Goal: Task Accomplishment & Management: Complete application form

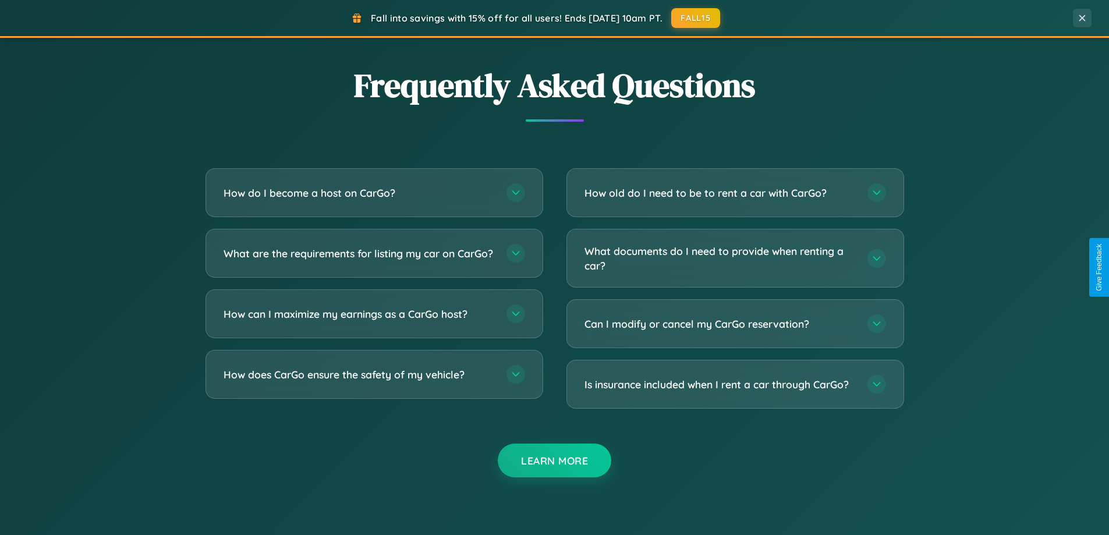
scroll to position [2240, 0]
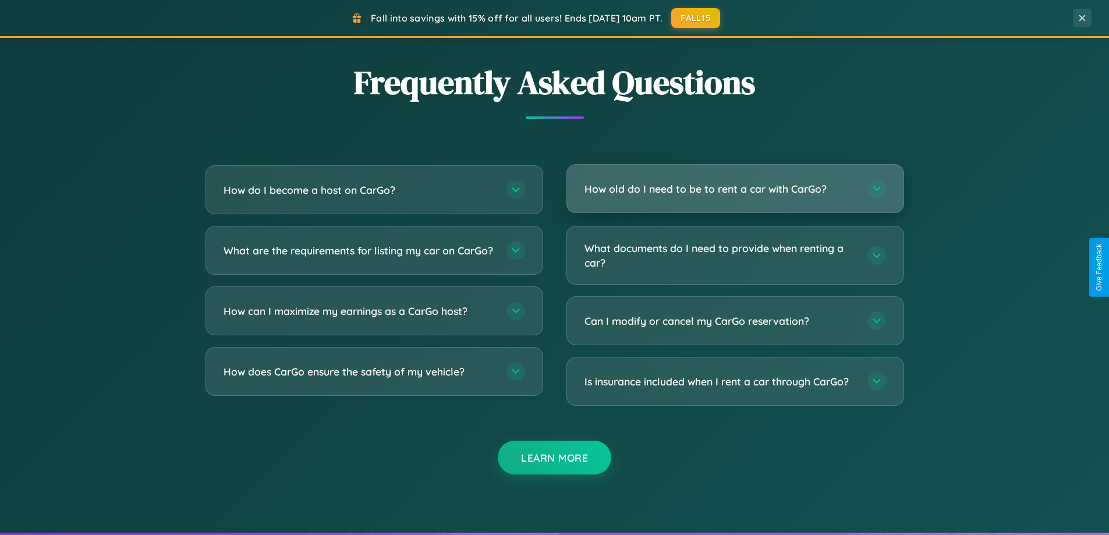
click at [735, 189] on h3 "How old do I need to be to rent a car with CarGo?" at bounding box center [719, 189] width 271 height 15
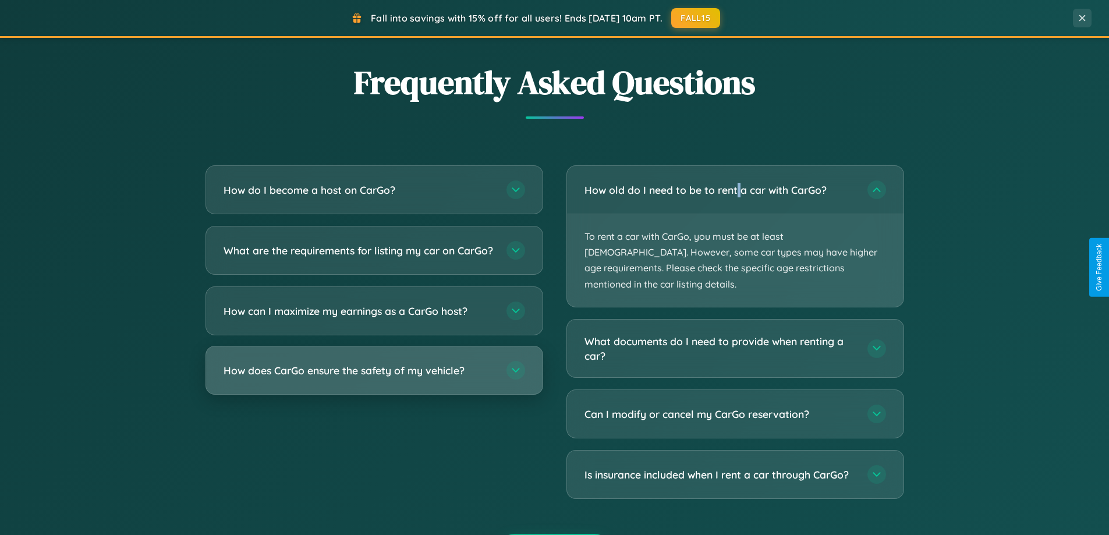
click at [374, 378] on h3 "How does CarGo ensure the safety of my vehicle?" at bounding box center [359, 370] width 271 height 15
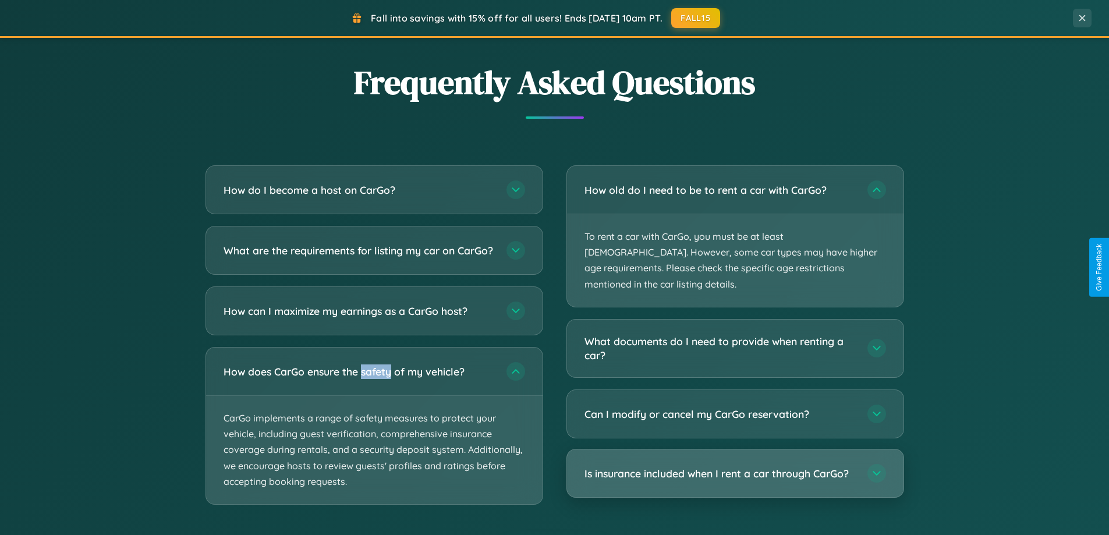
click at [735, 466] on h3 "Is insurance included when I rent a car through CarGo?" at bounding box center [719, 473] width 271 height 15
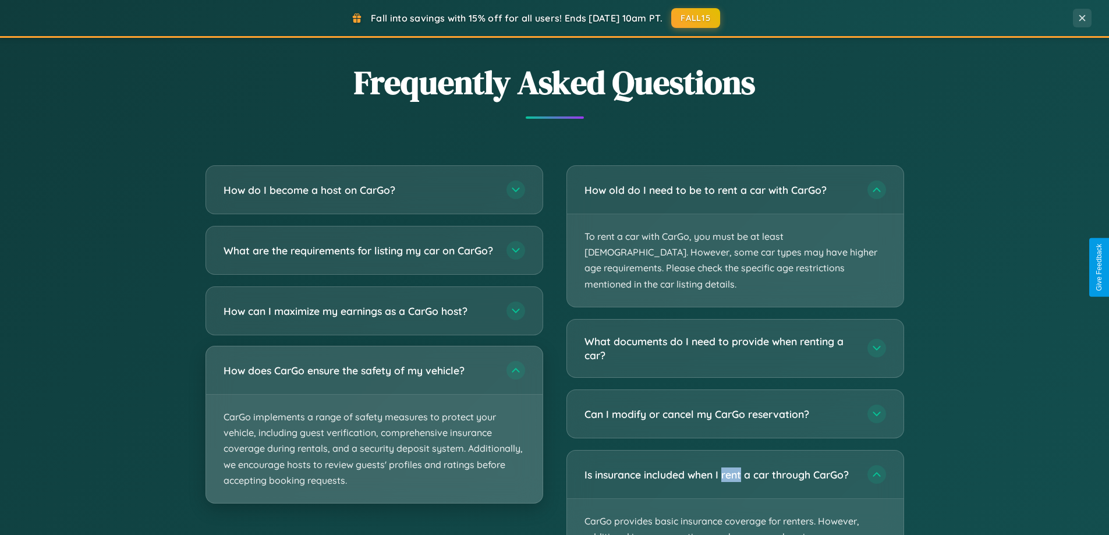
click at [374, 434] on p "CarGo implements a range of safety measures to protect your vehicle, including …" at bounding box center [374, 449] width 336 height 108
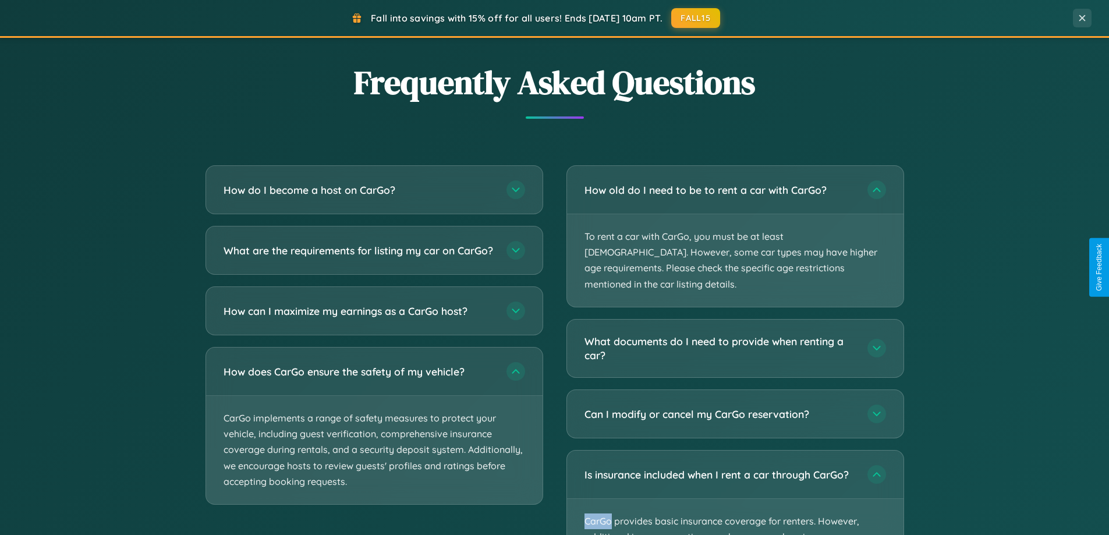
scroll to position [0, 0]
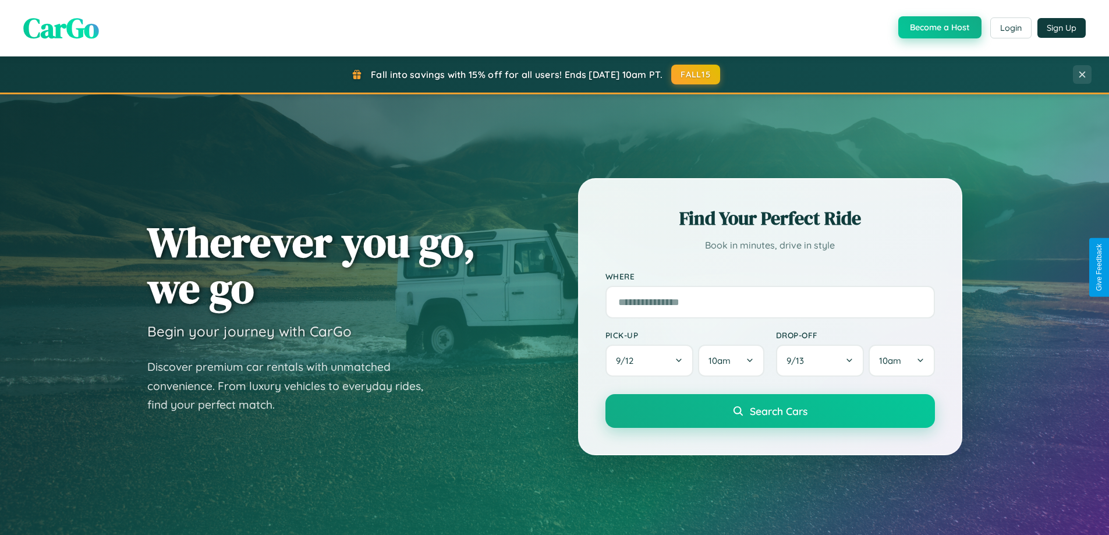
click at [938, 28] on button "Become a Host" at bounding box center [939, 27] width 83 height 22
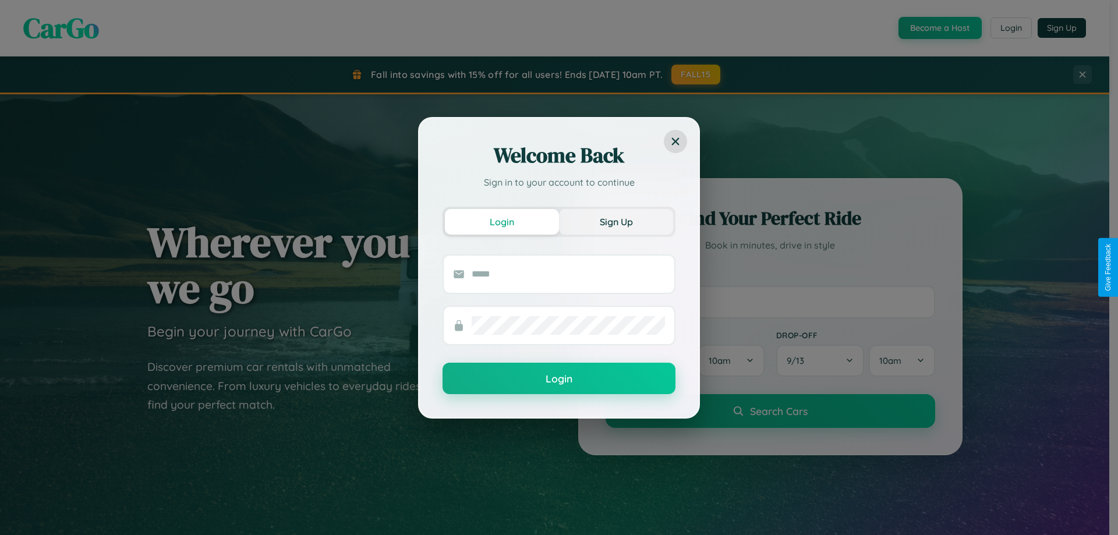
click at [616, 221] on button "Sign Up" at bounding box center [616, 222] width 114 height 26
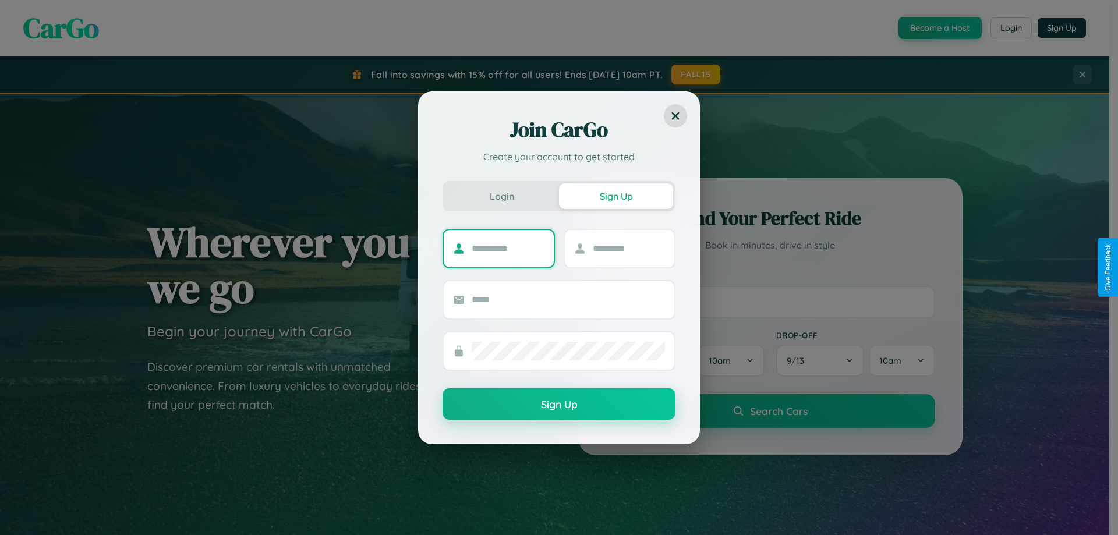
click at [508, 248] on input "text" at bounding box center [508, 248] width 73 height 19
type input "*******"
click at [628, 248] on input "text" at bounding box center [629, 248] width 73 height 19
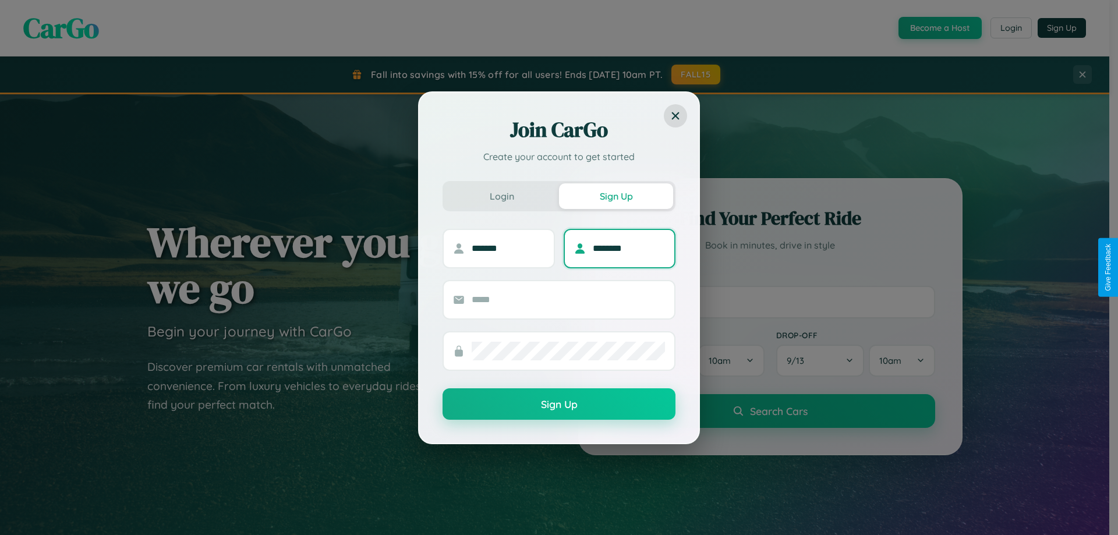
type input "********"
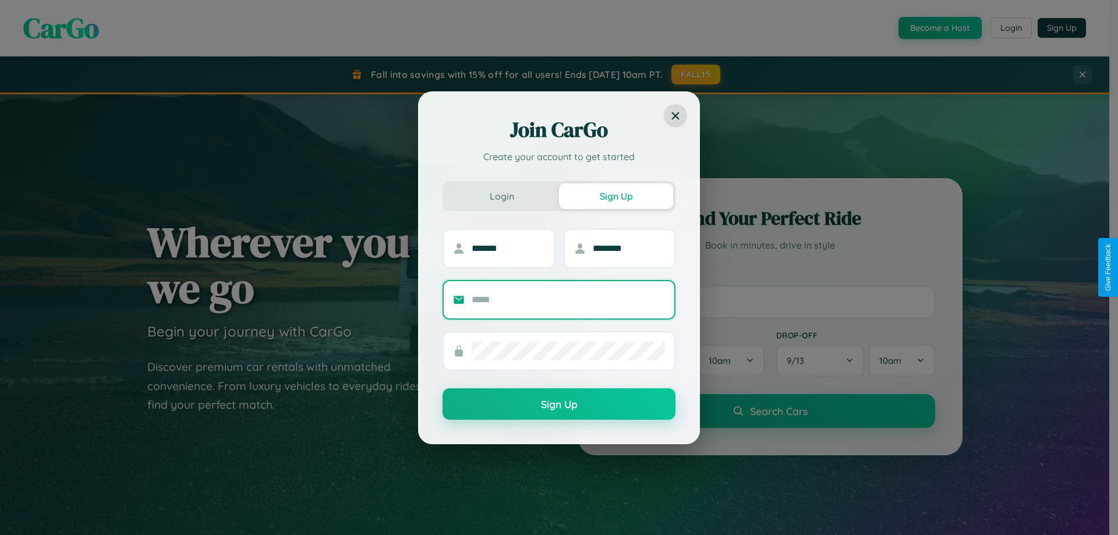
click at [568, 299] on input "text" at bounding box center [568, 300] width 193 height 19
type input "**********"
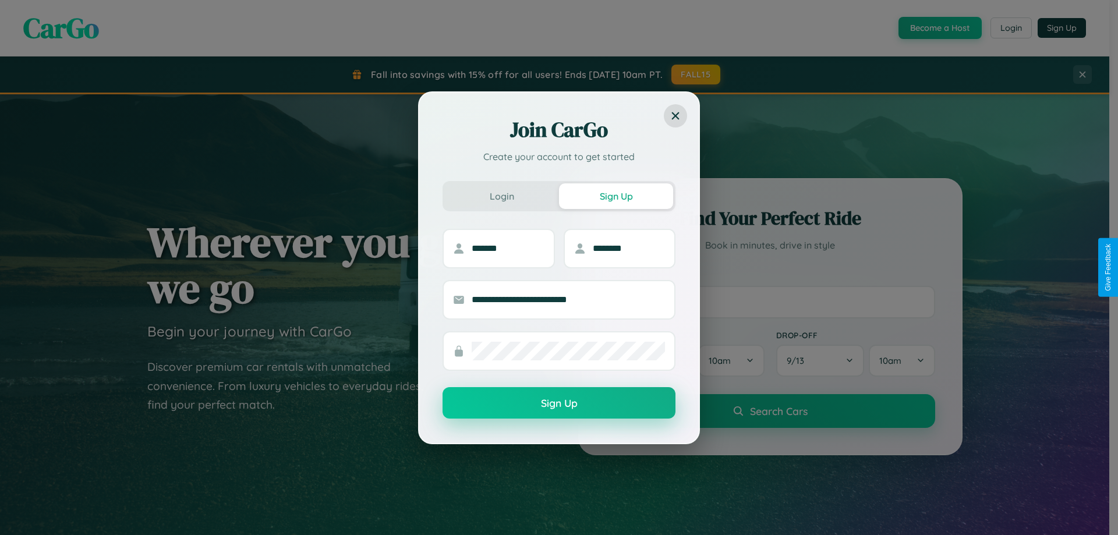
click at [559, 403] on button "Sign Up" at bounding box center [558, 402] width 233 height 31
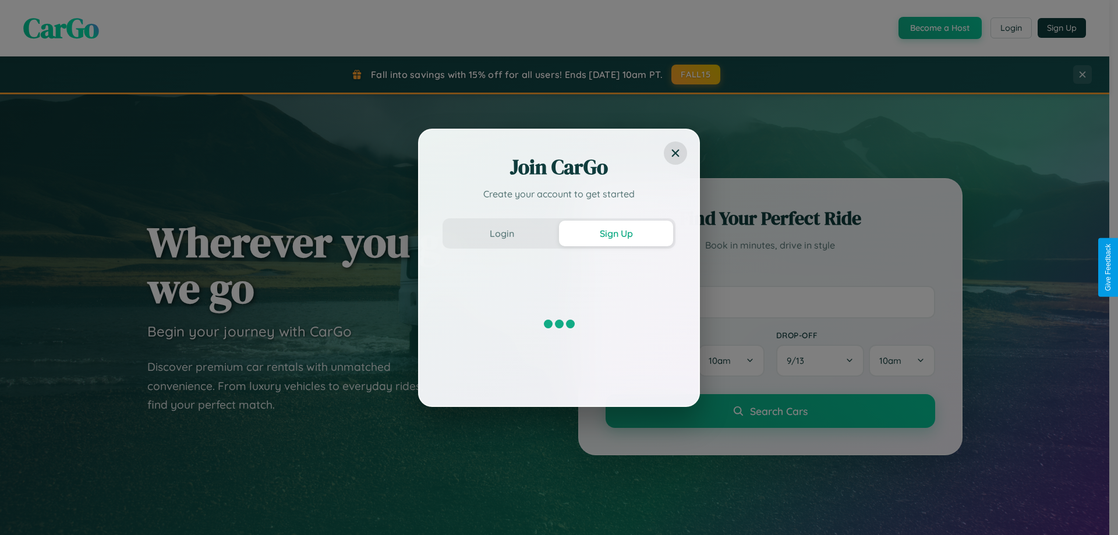
click at [938, 28] on div "Join CarGo Create your account to get started Login Sign Up" at bounding box center [559, 267] width 1118 height 535
